Goal: Book appointment/travel/reservation

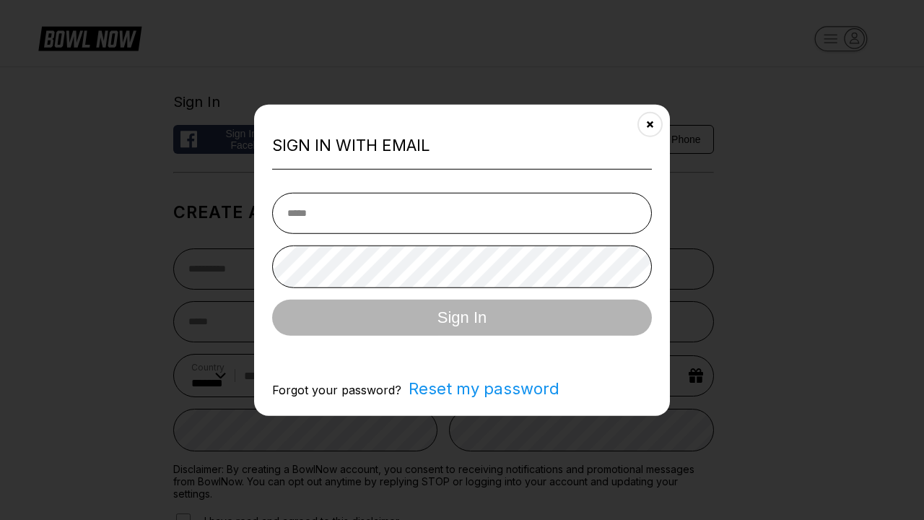
select select "**"
type input "**********"
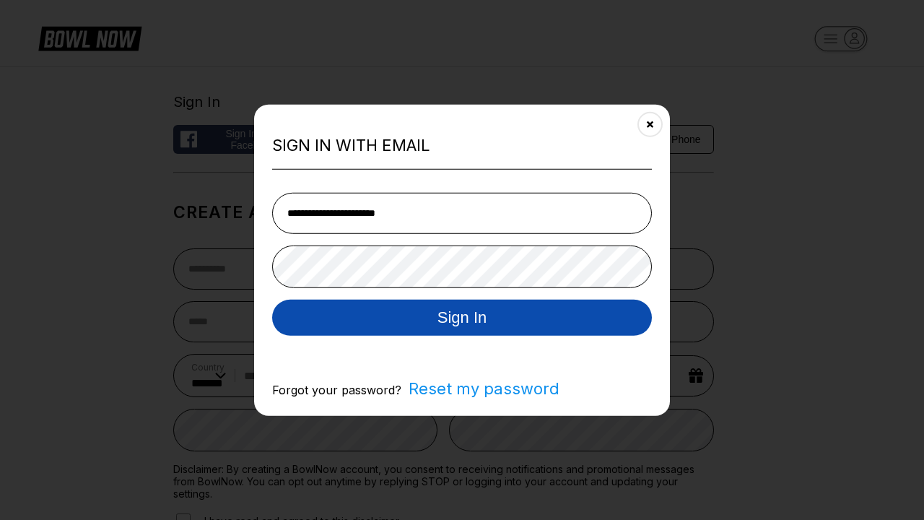
click at [462, 318] on button "Sign In" at bounding box center [462, 317] width 380 height 36
